Goal: Task Accomplishment & Management: Manage account settings

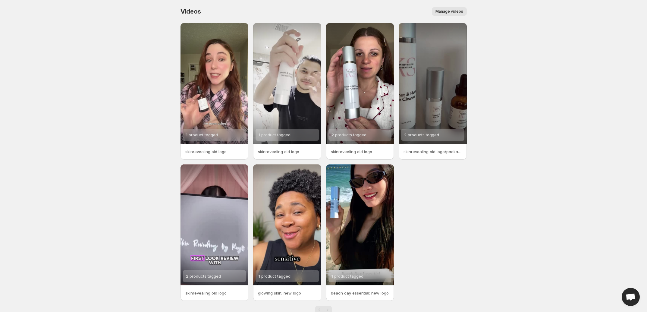
click at [451, 10] on span "Manage videos" at bounding box center [449, 11] width 28 height 5
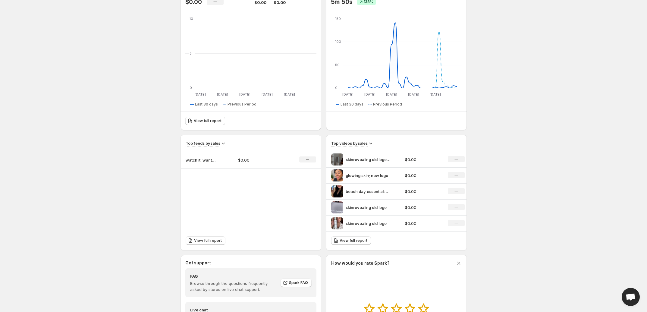
scroll to position [150, 0]
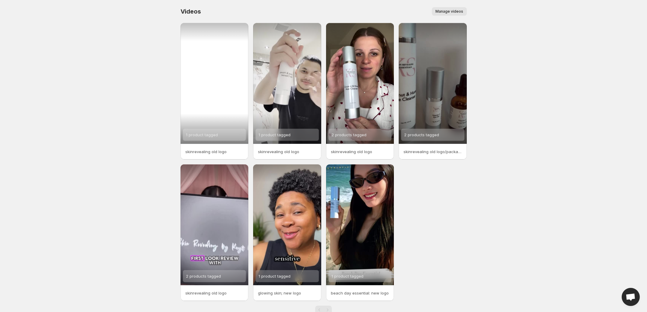
click at [228, 87] on div "1 product tagged" at bounding box center [215, 83] width 68 height 121
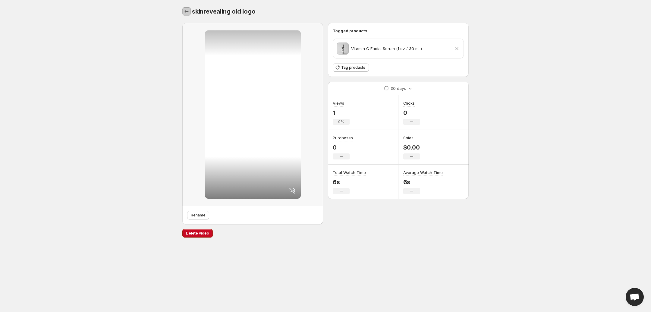
click at [184, 15] on button "Settings" at bounding box center [186, 11] width 8 height 8
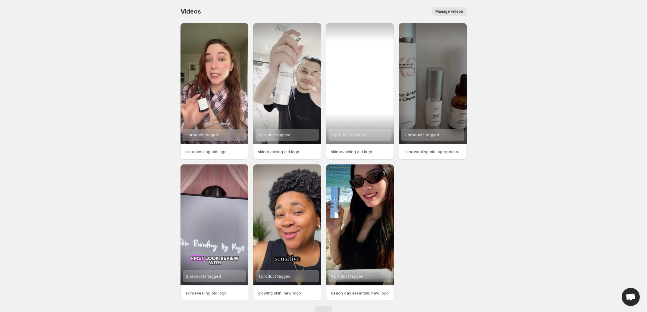
click at [368, 88] on div "2 products tagged" at bounding box center [360, 83] width 68 height 121
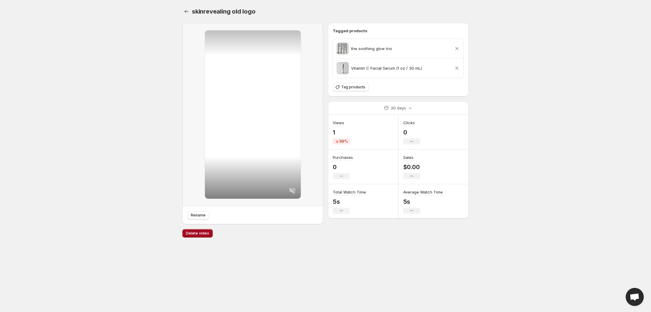
click at [195, 230] on button "Delete video" at bounding box center [197, 233] width 30 height 8
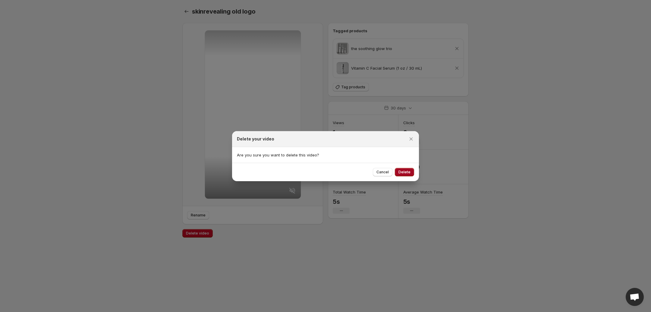
click at [407, 173] on span "Delete" at bounding box center [404, 172] width 12 height 5
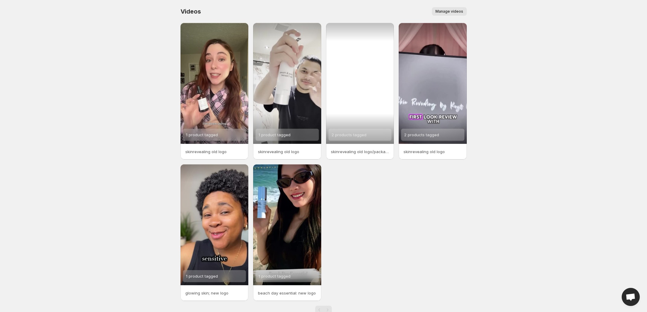
click at [366, 89] on div "2 products tagged" at bounding box center [360, 83] width 68 height 121
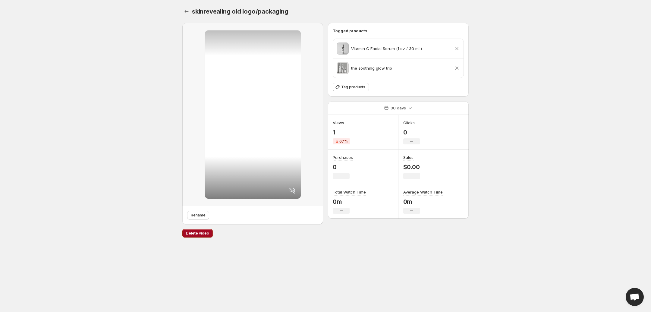
click at [194, 231] on span "Delete video" at bounding box center [197, 233] width 23 height 5
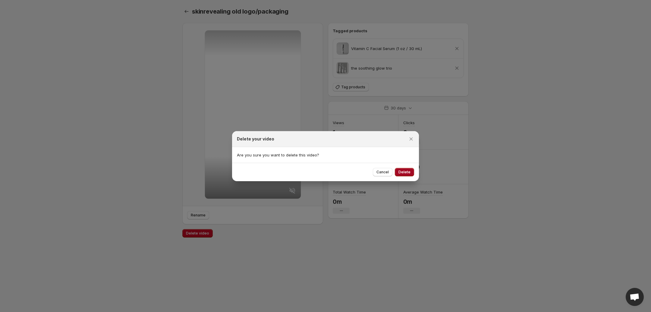
click at [413, 171] on button "Delete" at bounding box center [404, 172] width 19 height 8
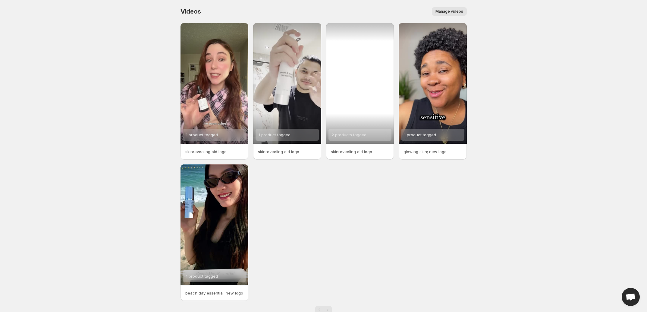
click at [358, 77] on div "2 products tagged" at bounding box center [360, 83] width 68 height 121
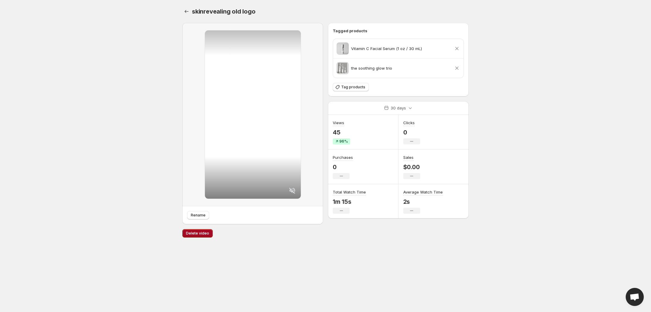
click at [194, 234] on span "Delete video" at bounding box center [197, 233] width 23 height 5
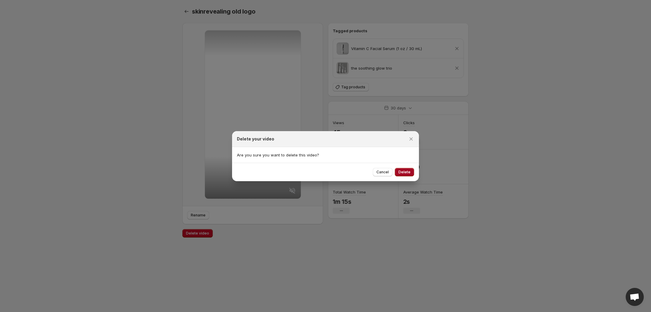
click at [409, 170] on span "Delete" at bounding box center [404, 172] width 12 height 5
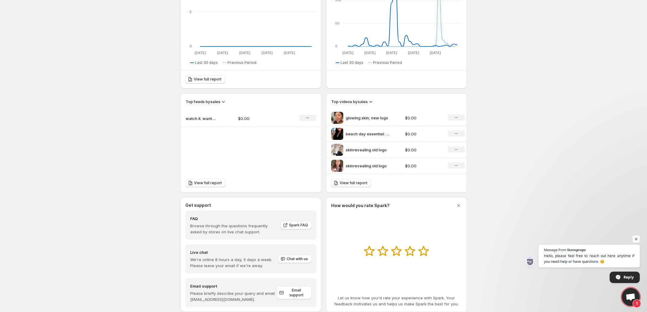
scroll to position [134, 0]
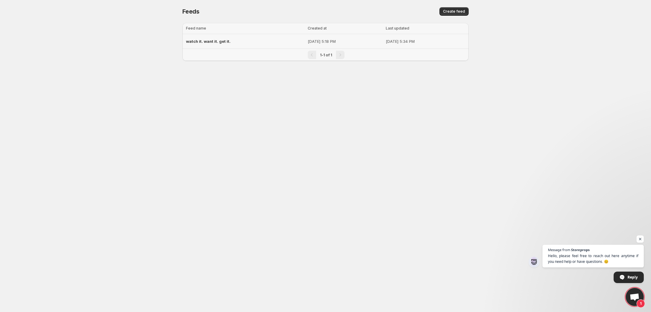
click at [217, 45] on div "watch it. want it. get it." at bounding box center [245, 41] width 118 height 11
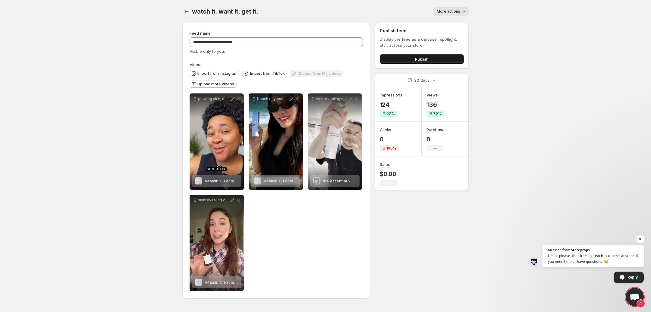
click at [387, 60] on button "Publish" at bounding box center [422, 59] width 84 height 10
click at [430, 61] on button "Publish" at bounding box center [422, 59] width 84 height 10
click at [188, 10] on icon "Settings" at bounding box center [187, 11] width 6 height 6
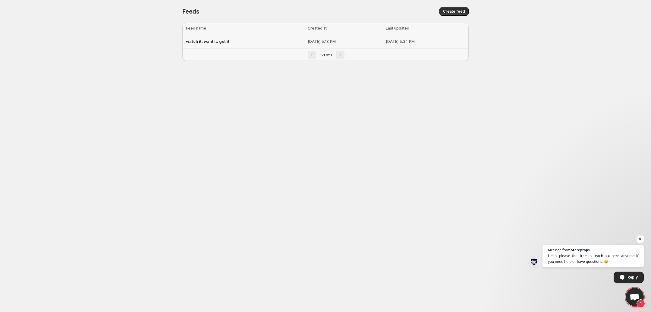
click at [200, 39] on span "watch it. want it. get it." at bounding box center [208, 41] width 45 height 5
click at [254, 38] on div "watch it. want it. get it." at bounding box center [245, 41] width 118 height 11
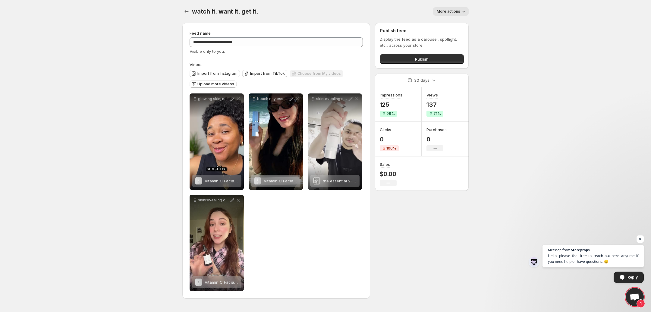
click at [439, 7] on button "More actions" at bounding box center [451, 11] width 36 height 8
click at [534, 9] on body "**********" at bounding box center [325, 156] width 651 height 312
click at [182, 12] on button "Settings" at bounding box center [186, 11] width 8 height 8
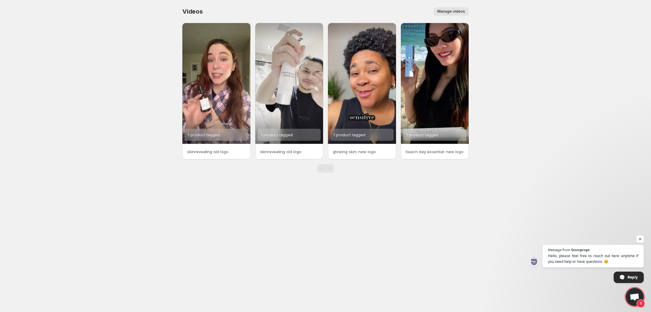
click at [440, 9] on span "Manage videos" at bounding box center [451, 11] width 28 height 5
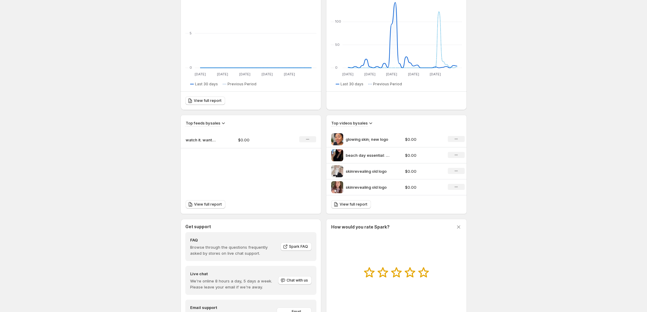
scroll to position [134, 0]
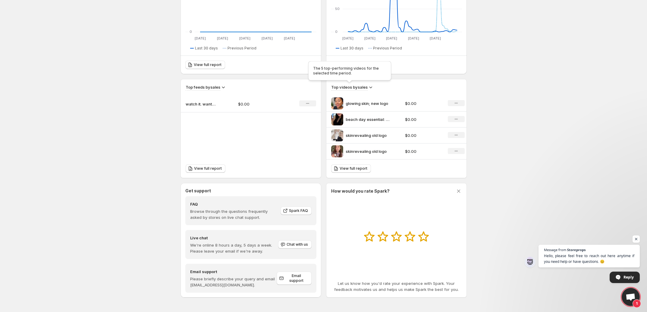
click at [364, 84] on h3 "Top videos by sales" at bounding box center [349, 87] width 36 height 6
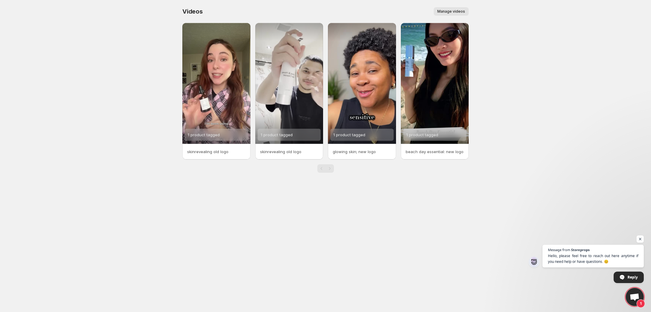
click at [460, 10] on span "Manage videos" at bounding box center [451, 11] width 28 height 5
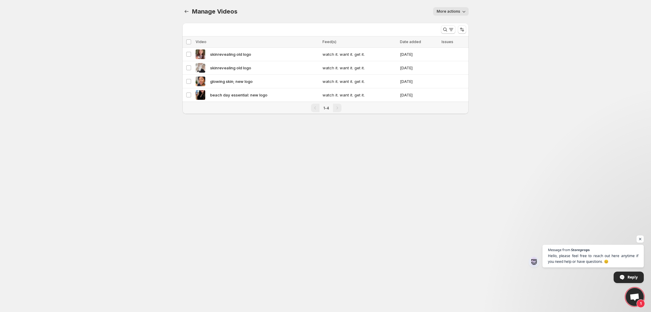
click at [454, 11] on span "More actions" at bounding box center [449, 11] width 24 height 5
click at [539, 23] on body "Home Feeds Videos Subscription Settings Manage Videos. This page is ready Manag…" at bounding box center [325, 156] width 651 height 312
click at [459, 12] on span "More actions" at bounding box center [449, 11] width 24 height 5
click at [459, 27] on button "Regenerate missing previews" at bounding box center [465, 24] width 59 height 10
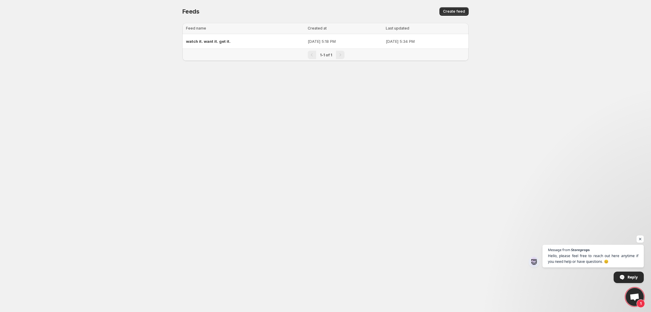
click at [347, 39] on p "[DATE] 5:18 PM" at bounding box center [345, 41] width 74 height 6
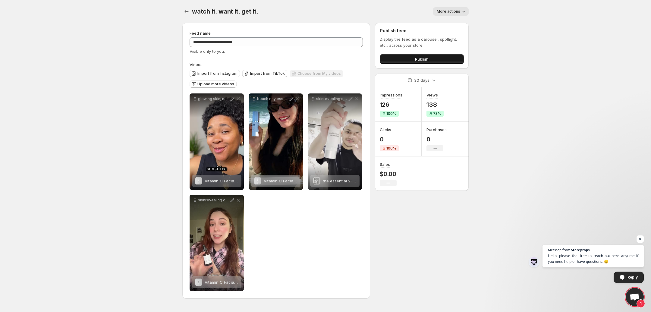
click at [418, 63] on button "Publish" at bounding box center [422, 59] width 84 height 10
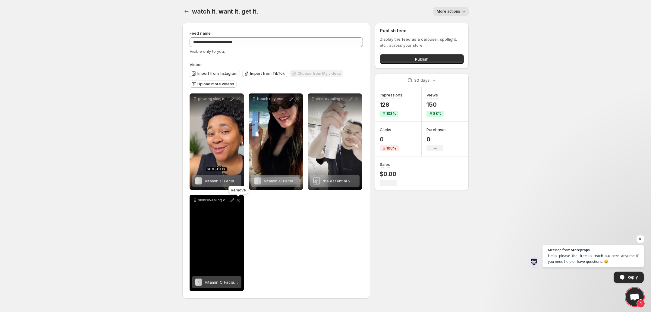
click at [240, 200] on icon at bounding box center [238, 200] width 6 height 6
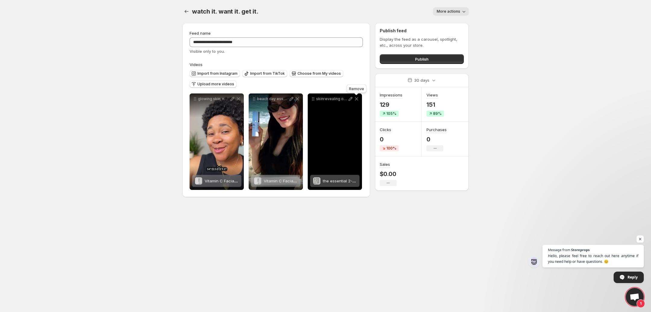
click at [358, 101] on icon at bounding box center [356, 99] width 6 height 6
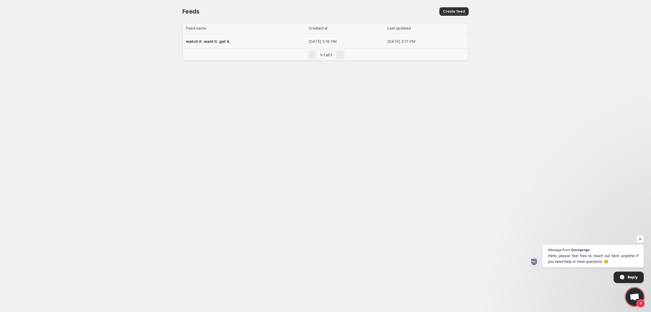
click at [246, 38] on div "watch it. want it. get it." at bounding box center [245, 41] width 119 height 11
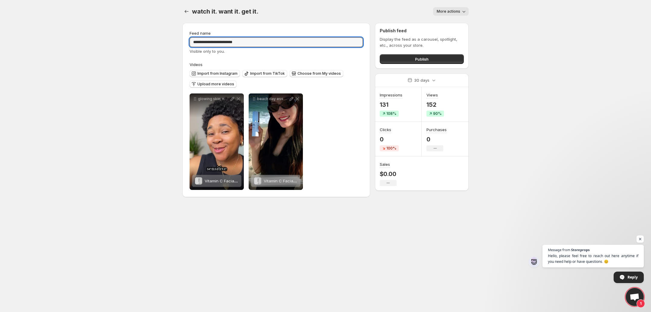
drag, startPoint x: 245, startPoint y: 42, endPoint x: 101, endPoint y: 48, distance: 143.9
click at [102, 49] on body "**********" at bounding box center [325, 156] width 651 height 312
type input "*"
click at [248, 45] on input "Feed name" at bounding box center [276, 42] width 173 height 10
paste input "**********"
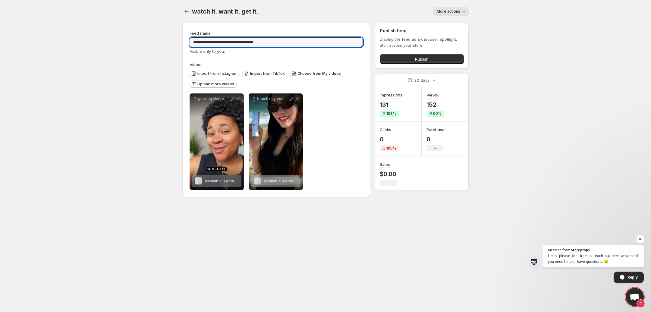
type input "**********"
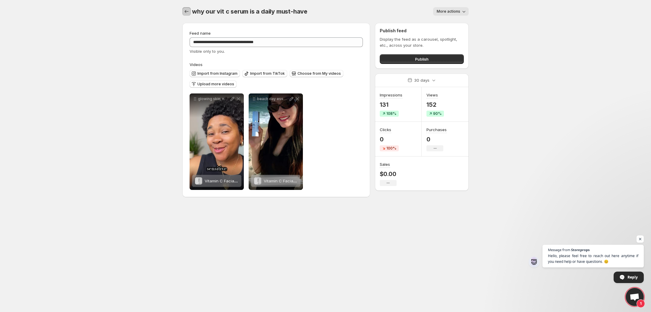
click at [184, 12] on icon "Settings" at bounding box center [187, 11] width 6 height 6
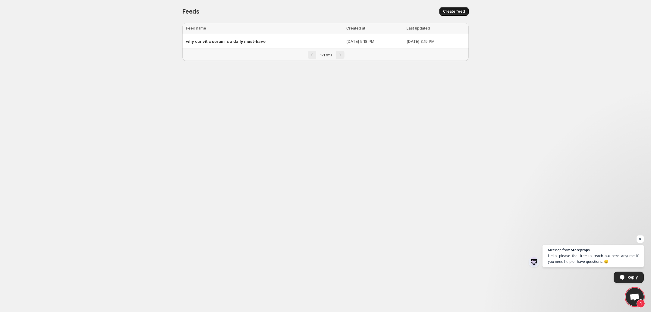
click at [451, 8] on button "Create feed" at bounding box center [453, 11] width 29 height 8
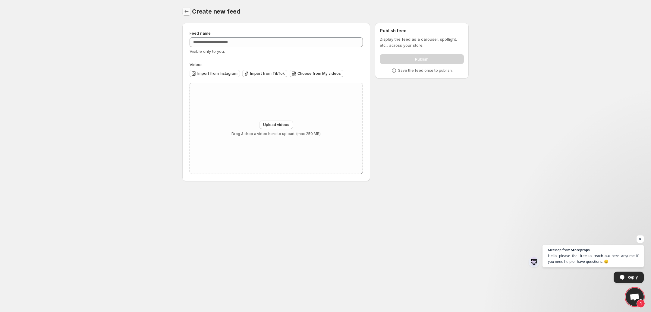
click at [184, 12] on icon "Settings" at bounding box center [187, 11] width 6 height 6
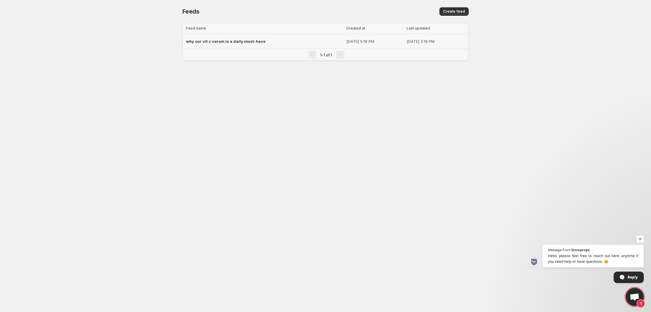
click at [225, 36] on div "why our vit c serum is a daily must-have" at bounding box center [264, 41] width 157 height 11
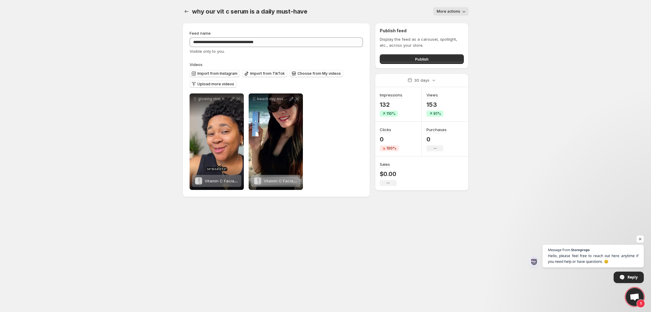
click at [458, 12] on span "More actions" at bounding box center [449, 11] width 24 height 5
click at [439, 59] on button "Publish" at bounding box center [422, 59] width 84 height 10
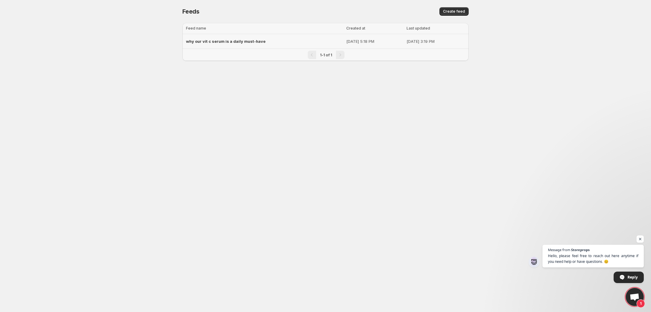
click at [239, 35] on td "why our vit c serum is a daily must-have" at bounding box center [263, 41] width 162 height 15
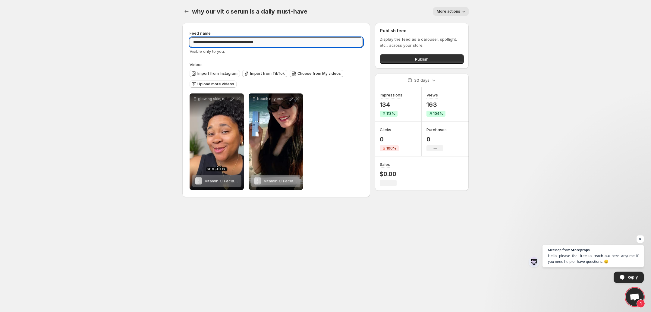
click at [280, 42] on input "**********" at bounding box center [276, 42] width 173 height 10
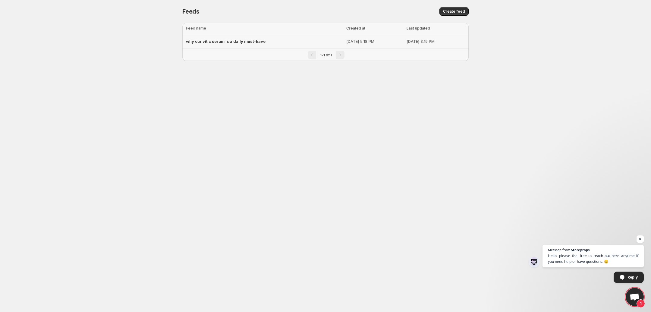
click at [287, 42] on div "why our vit c serum is a daily must-have" at bounding box center [264, 41] width 157 height 11
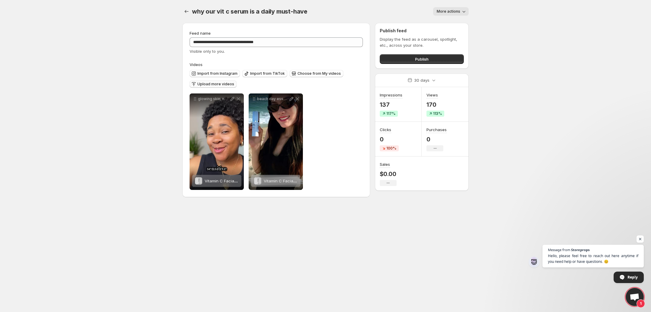
click at [220, 85] on span "Upload more videos" at bounding box center [215, 84] width 37 height 5
click at [323, 74] on span "Choose from My videos" at bounding box center [318, 73] width 43 height 5
